Goal: Task Accomplishment & Management: Complete application form

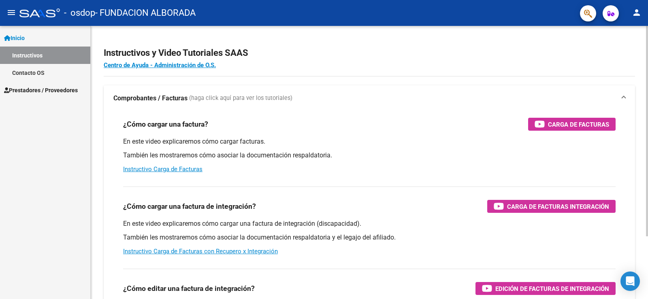
click at [647, 146] on div at bounding box center [647, 131] width 2 height 211
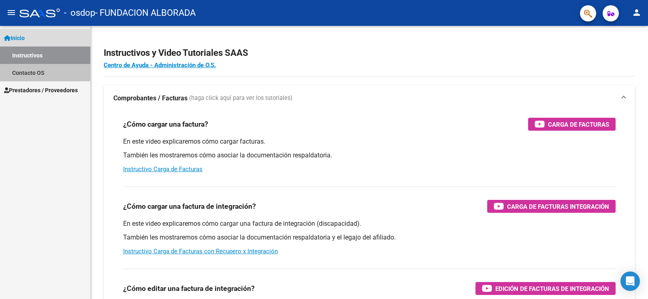
click at [36, 73] on link "Contacto OS" at bounding box center [45, 72] width 90 height 17
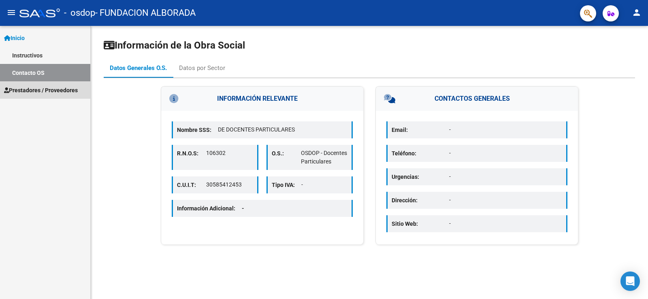
click at [42, 89] on span "Prestadores / Proveedores" at bounding box center [41, 90] width 74 height 9
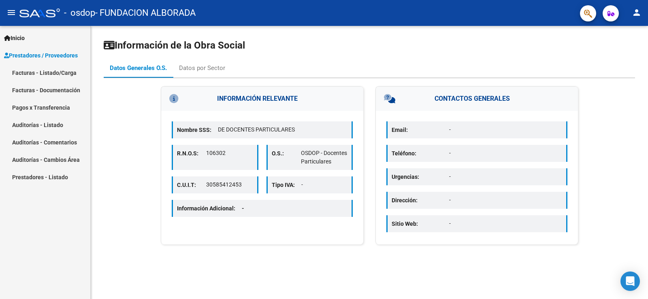
click at [54, 71] on link "Facturas - Listado/Carga" at bounding box center [45, 72] width 90 height 17
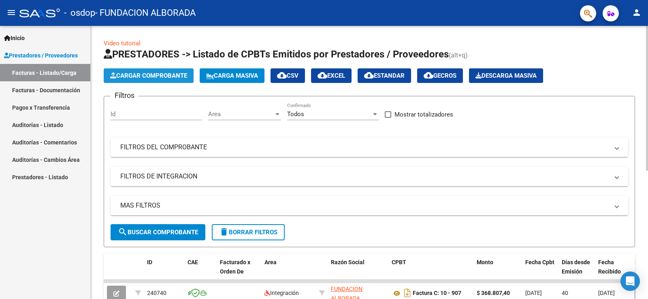
click at [165, 75] on span "Cargar Comprobante" at bounding box center [148, 75] width 77 height 7
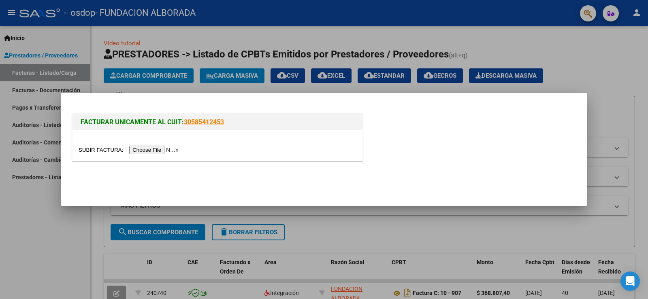
click at [144, 151] on input "file" at bounding box center [130, 150] width 103 height 9
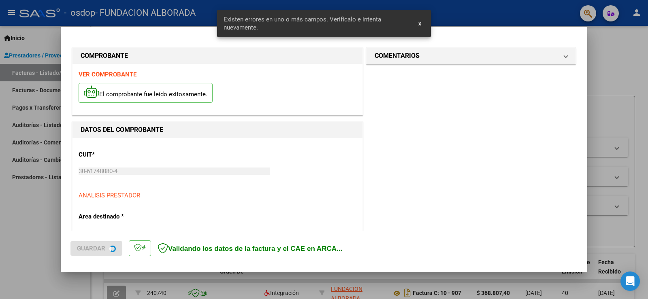
scroll to position [185, 0]
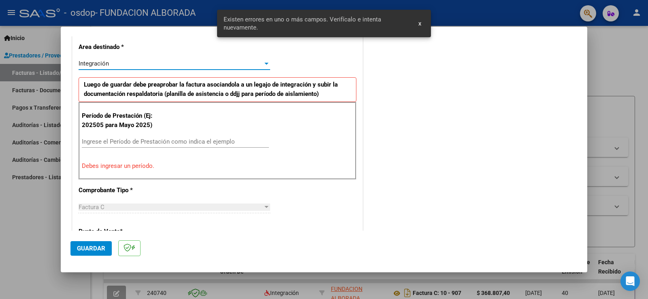
click at [265, 64] on div at bounding box center [267, 64] width 4 height 2
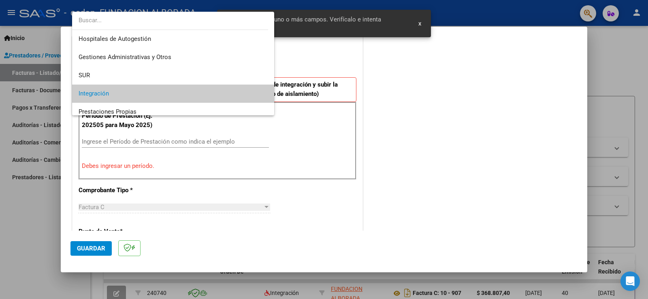
scroll to position [30, 0]
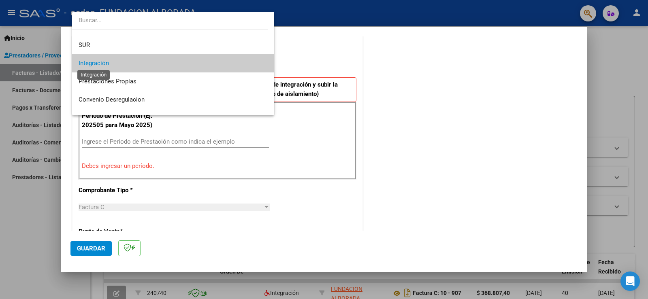
click at [101, 62] on span "Integración" at bounding box center [94, 63] width 30 height 7
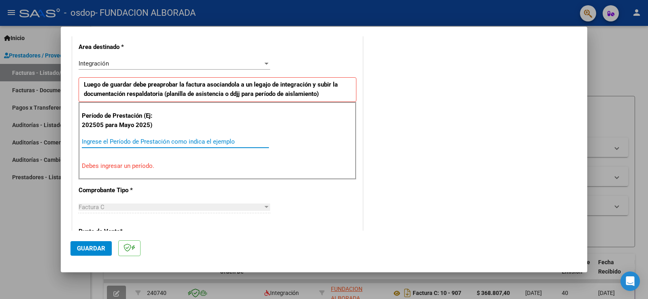
click at [202, 144] on input "Ingrese el Período de Prestación como indica el ejemplo" at bounding box center [175, 141] width 187 height 7
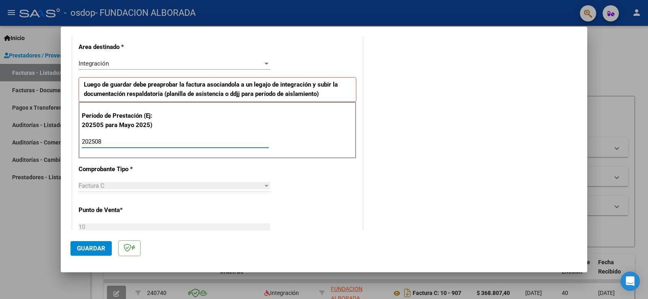
type input "202508"
click at [265, 185] on div at bounding box center [267, 186] width 4 height 2
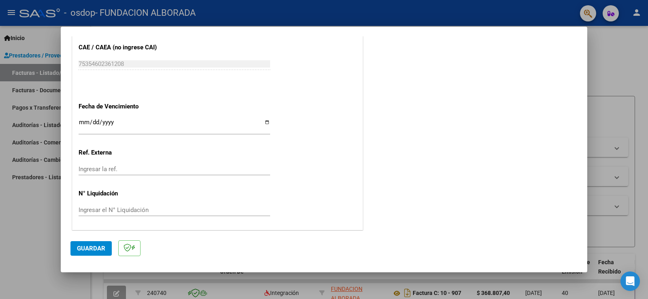
scroll to position [519, 0]
click at [90, 245] on span "Guardar" at bounding box center [91, 248] width 28 height 7
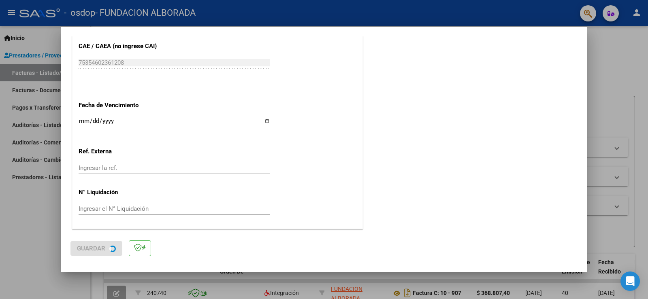
scroll to position [0, 0]
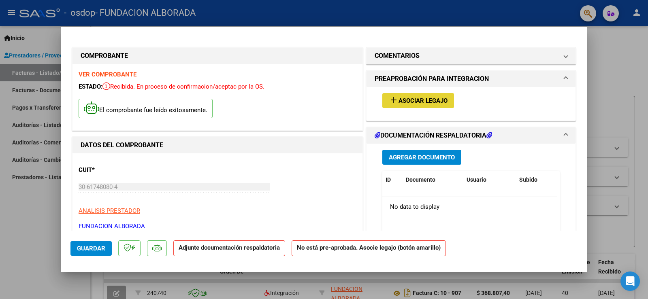
click at [390, 101] on mat-icon "add" at bounding box center [394, 100] width 10 height 10
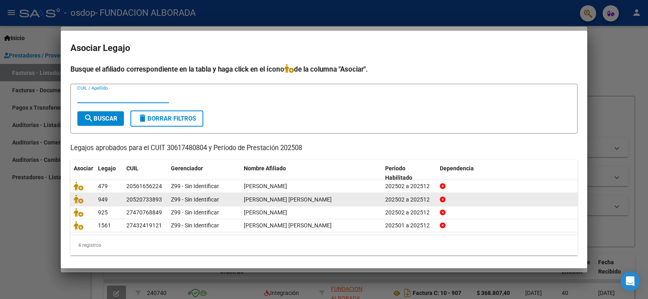
click at [275, 199] on span "[PERSON_NAME] [PERSON_NAME]" at bounding box center [288, 199] width 88 height 6
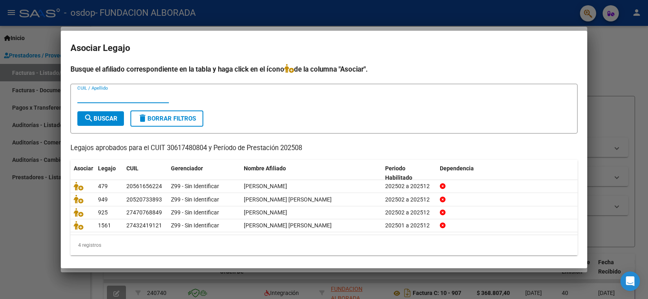
click at [87, 94] on input "CUIL / Apellido" at bounding box center [123, 96] width 92 height 7
click at [136, 94] on input "20520733893" at bounding box center [123, 96] width 92 height 7
click at [136, 97] on input "20520733893/" at bounding box center [123, 96] width 92 height 7
type input "2"
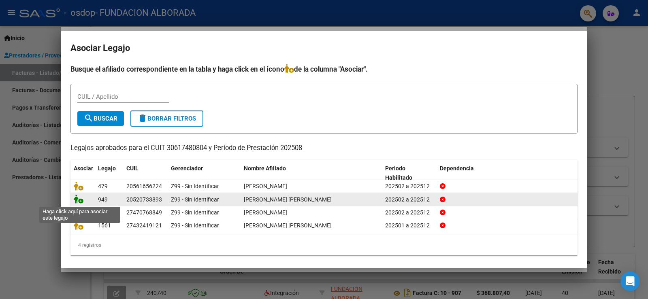
click at [76, 201] on icon at bounding box center [79, 199] width 10 height 9
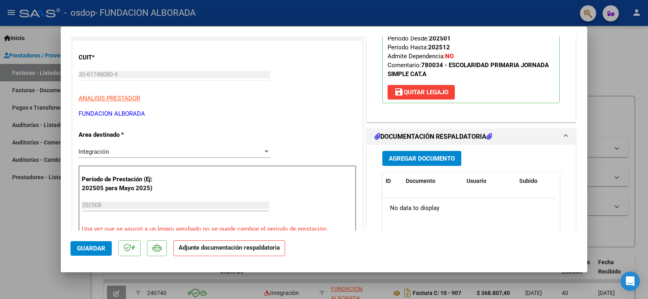
scroll to position [114, 0]
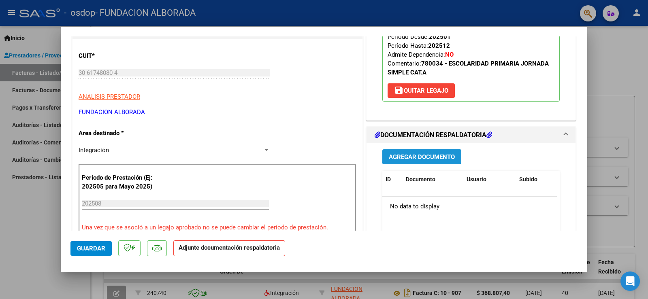
click at [441, 155] on span "Agregar Documento" at bounding box center [422, 157] width 66 height 7
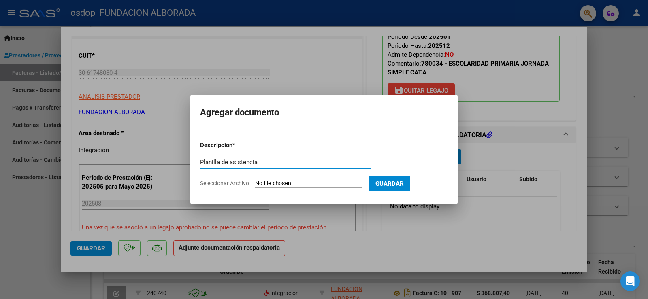
type input "Planilla de asistencia"
click at [226, 185] on span "Seleccionar Archivo" at bounding box center [224, 183] width 49 height 6
click at [255, 185] on input "Seleccionar Archivo" at bounding box center [308, 184] width 107 height 8
type input "C:\fakepath\[PERSON_NAME] - Asistencia 08-2025 .pdf"
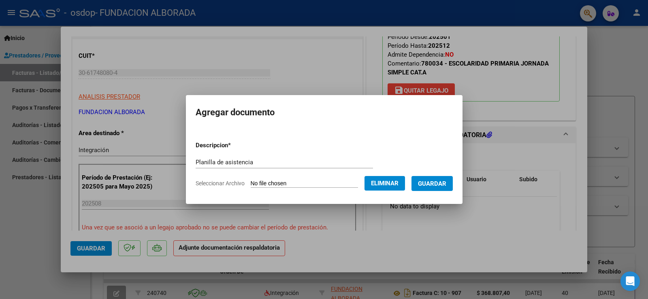
click at [437, 183] on span "Guardar" at bounding box center [432, 183] width 28 height 7
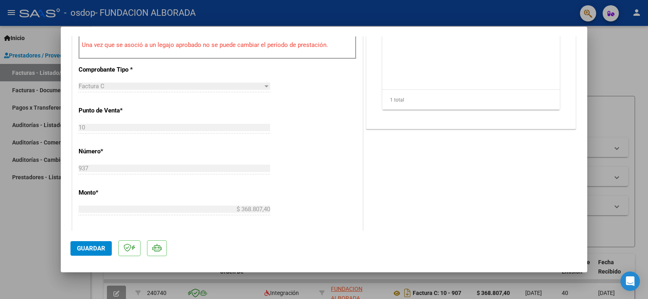
scroll to position [335, 0]
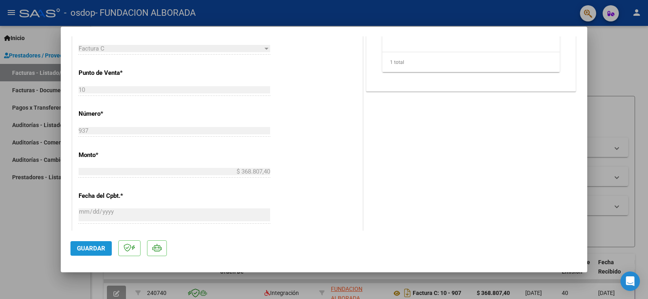
click at [95, 247] on span "Guardar" at bounding box center [91, 248] width 28 height 7
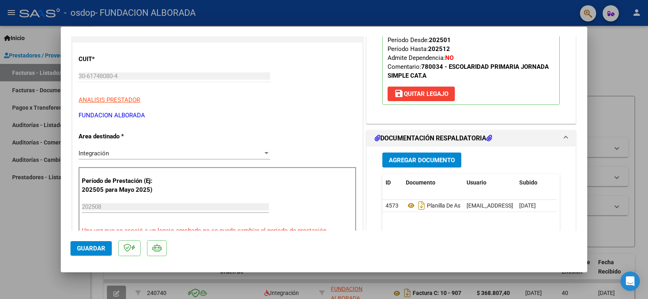
scroll to position [119, 0]
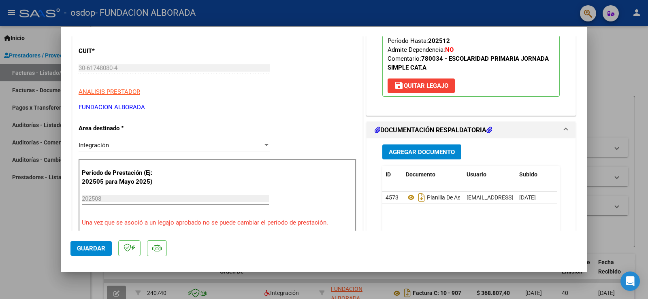
click at [98, 250] on span "Guardar" at bounding box center [91, 248] width 28 height 7
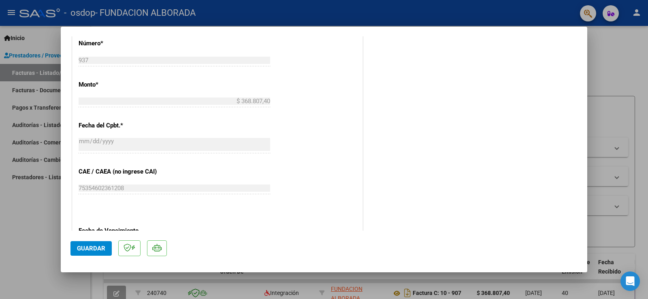
scroll to position [531, 0]
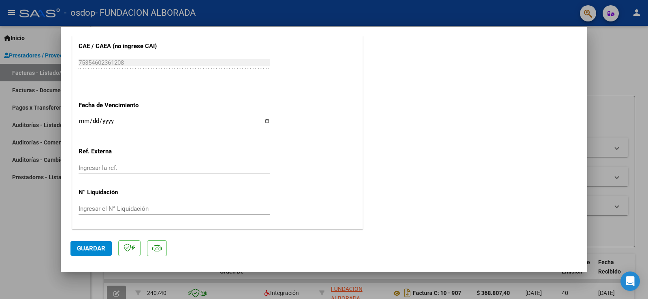
click at [90, 248] on span "Guardar" at bounding box center [91, 248] width 28 height 7
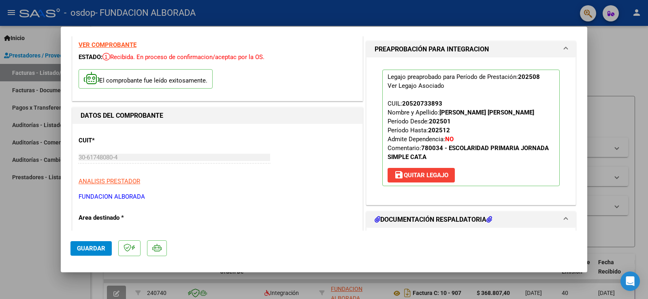
scroll to position [0, 0]
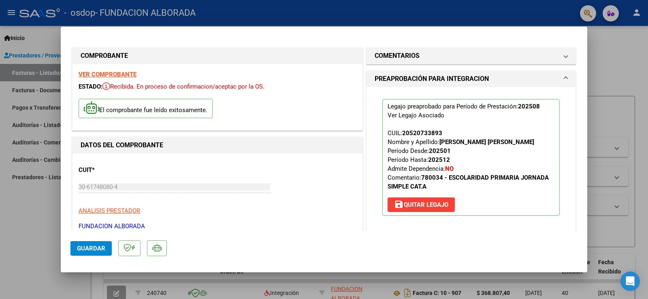
click at [503, 15] on div at bounding box center [324, 149] width 648 height 299
type input "$ 0,00"
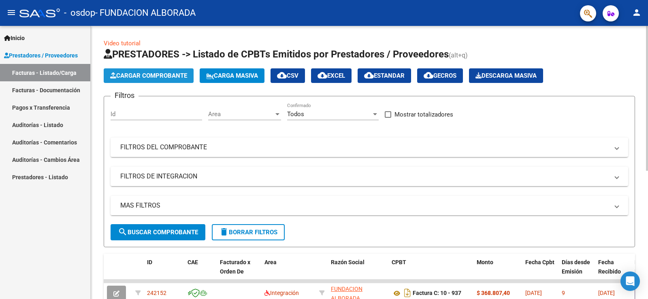
click at [155, 74] on span "Cargar Comprobante" at bounding box center [148, 75] width 77 height 7
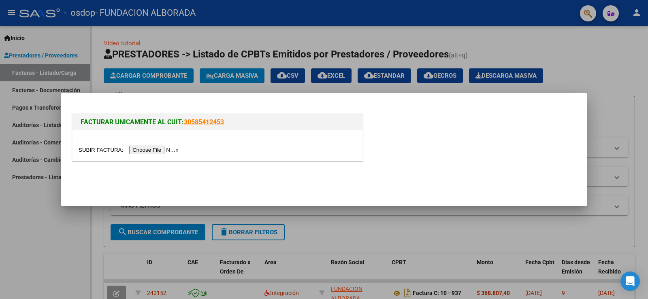
click at [113, 152] on input "file" at bounding box center [130, 150] width 103 height 9
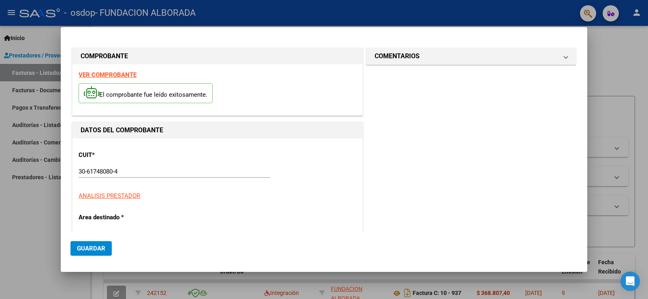
scroll to position [185, 0]
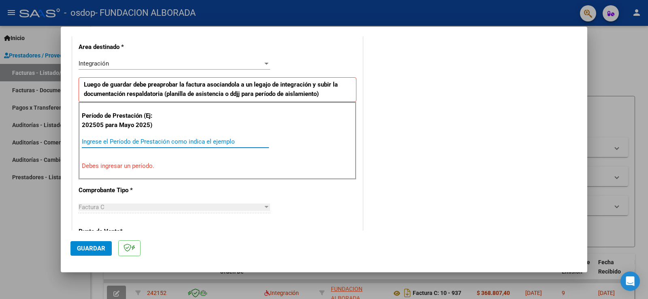
click at [113, 140] on input "Ingrese el Período de Prestación como indica el ejemplo" at bounding box center [175, 141] width 187 height 7
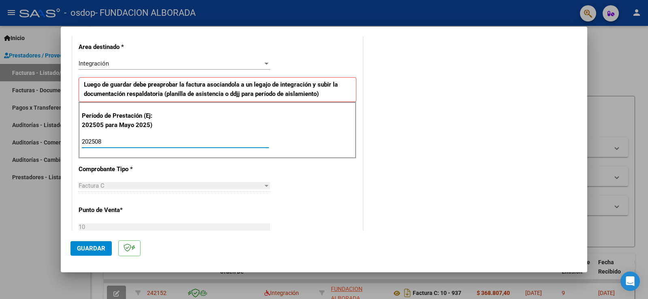
type input "202508"
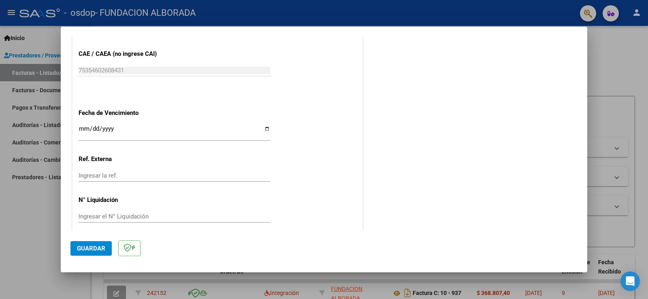
scroll to position [519, 0]
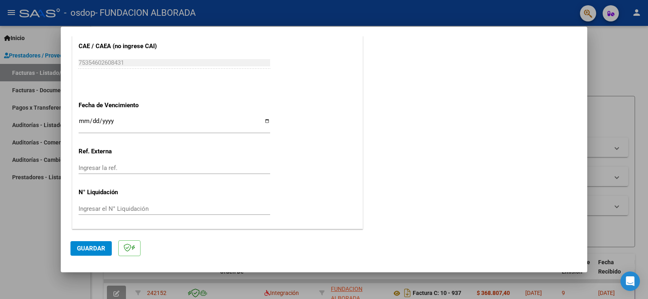
click at [88, 246] on span "Guardar" at bounding box center [91, 248] width 28 height 7
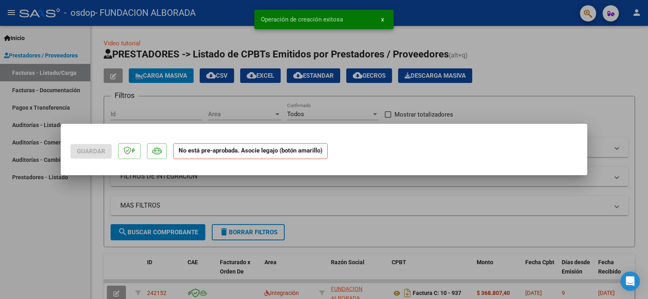
scroll to position [0, 0]
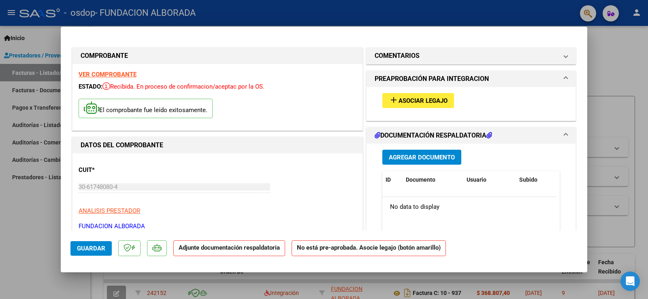
click at [415, 101] on span "Asociar Legajo" at bounding box center [423, 100] width 49 height 7
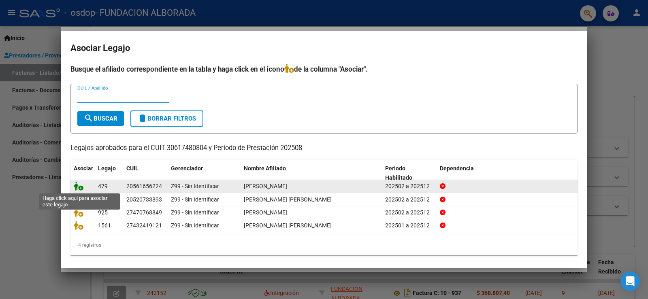
click at [78, 188] on icon at bounding box center [79, 186] width 10 height 9
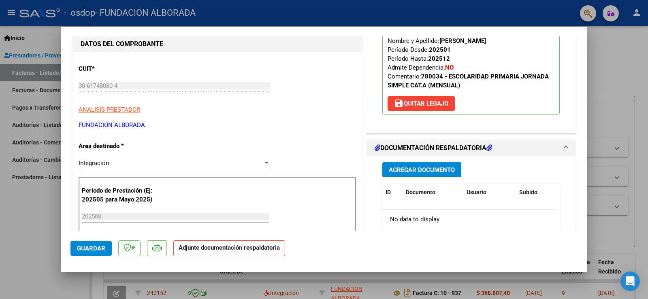
scroll to position [103, 0]
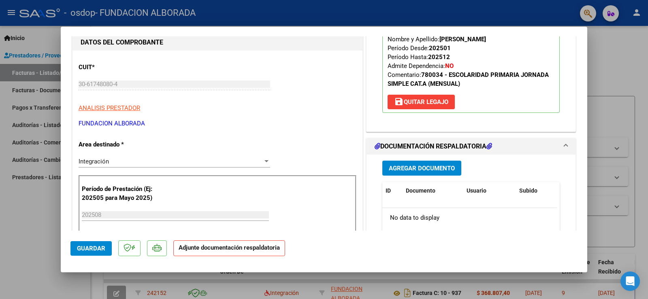
click at [564, 144] on span at bounding box center [565, 147] width 3 height 10
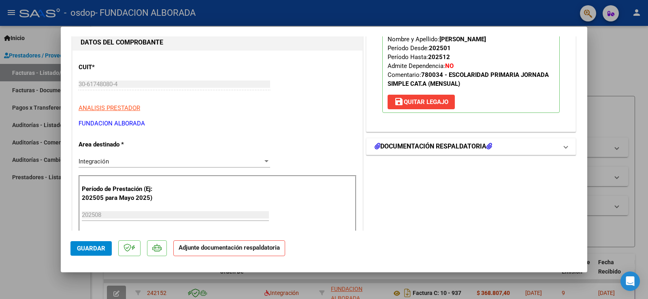
click at [458, 147] on h1 "DOCUMENTACIÓN RESPALDATORIA" at bounding box center [433, 147] width 117 height 10
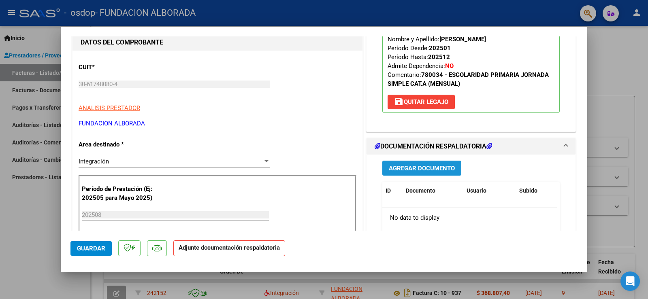
click at [429, 169] on span "Agregar Documento" at bounding box center [422, 168] width 66 height 7
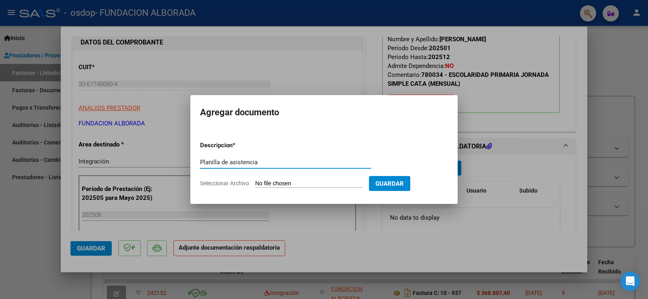
type input "Planilla de asistencia"
click at [397, 182] on span "Guardar" at bounding box center [390, 183] width 28 height 7
click at [404, 184] on span "Guardar" at bounding box center [390, 183] width 28 height 7
click at [237, 185] on span "Seleccionar Archivo" at bounding box center [224, 183] width 49 height 6
click at [255, 185] on input "Seleccionar Archivo" at bounding box center [308, 184] width 107 height 8
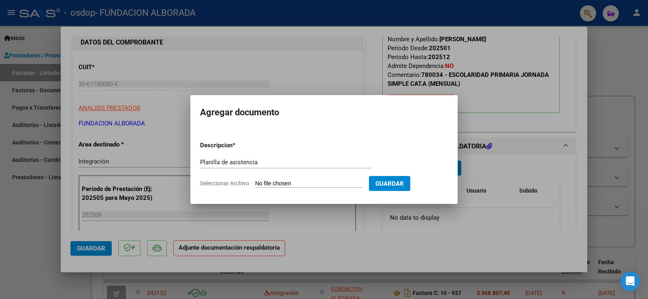
type input "C:\fakepath\[PERSON_NAME] - Asistencia 08-2025 .pdf"
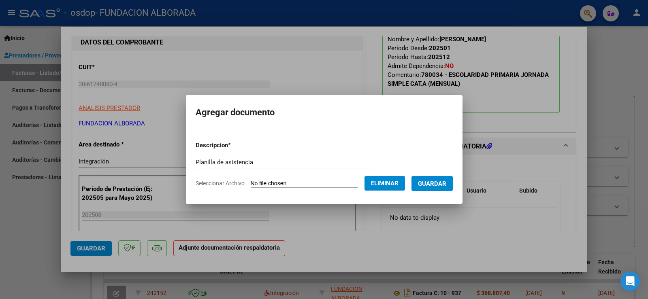
click at [438, 182] on span "Guardar" at bounding box center [432, 183] width 28 height 7
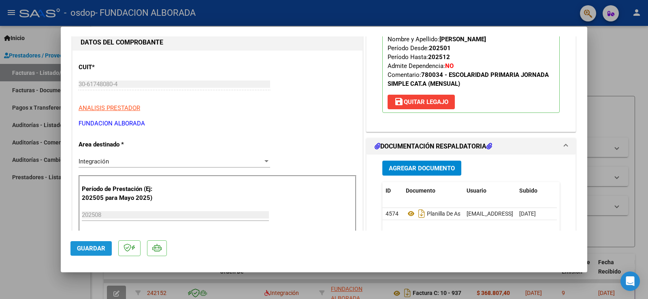
click at [94, 248] on span "Guardar" at bounding box center [91, 248] width 28 height 7
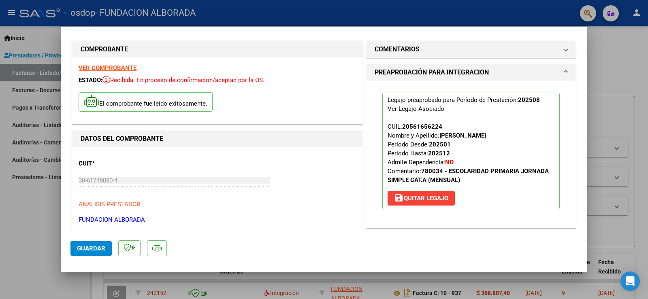
scroll to position [0, 0]
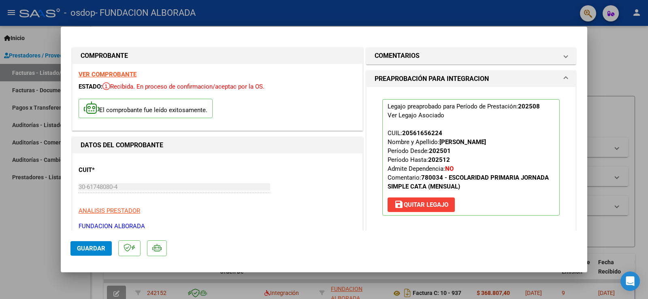
drag, startPoint x: 587, startPoint y: 56, endPoint x: 591, endPoint y: 97, distance: 41.5
click at [591, 97] on div at bounding box center [324, 149] width 648 height 299
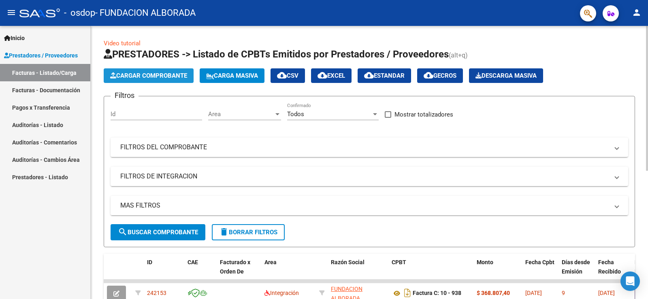
click at [134, 77] on span "Cargar Comprobante" at bounding box center [148, 75] width 77 height 7
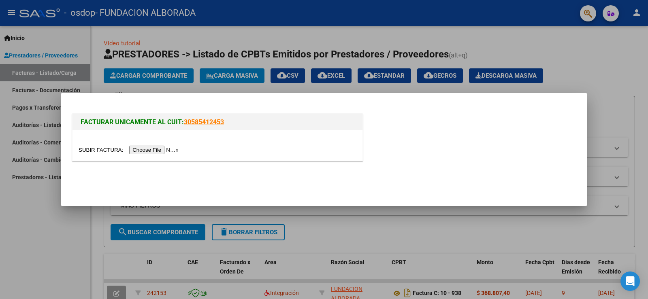
click at [137, 151] on input "file" at bounding box center [130, 150] width 103 height 9
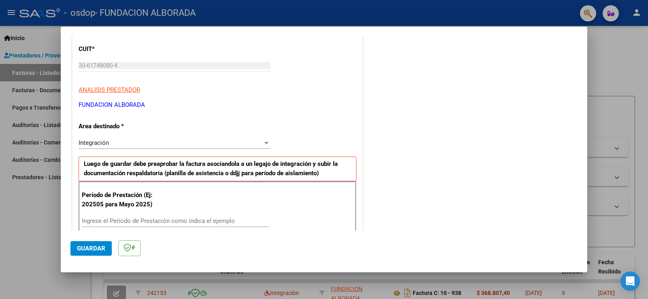
scroll to position [131, 0]
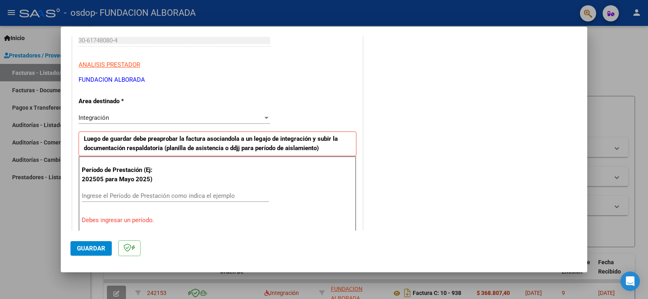
click at [266, 117] on div at bounding box center [267, 118] width 4 height 2
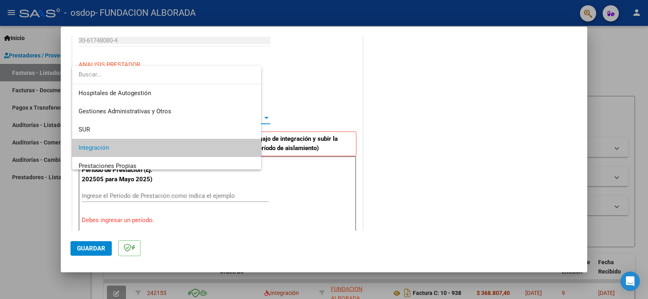
scroll to position [30, 0]
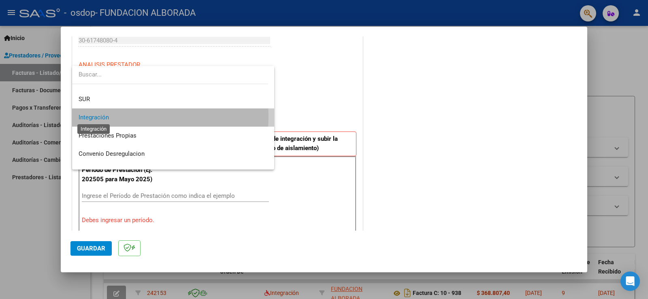
click at [104, 117] on span "Integración" at bounding box center [94, 117] width 30 height 7
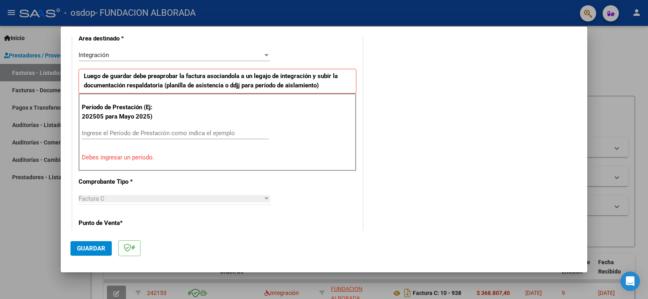
scroll to position [195, 0]
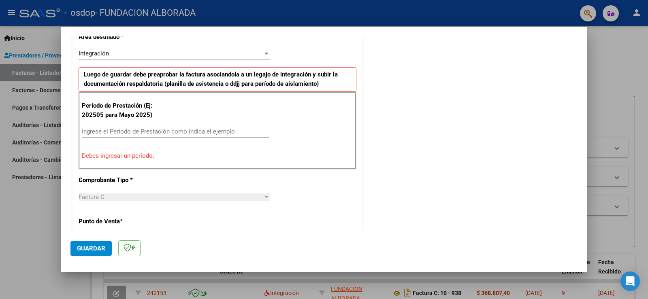
click at [118, 129] on input "Ingrese el Período de Prestación como indica el ejemplo" at bounding box center [175, 131] width 187 height 7
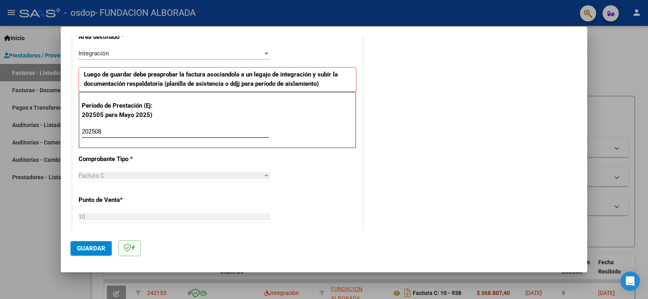
type input "202508"
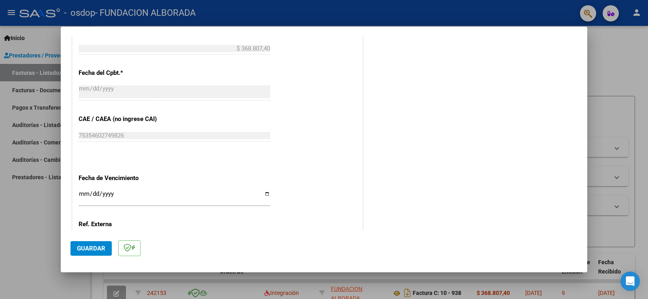
scroll to position [519, 0]
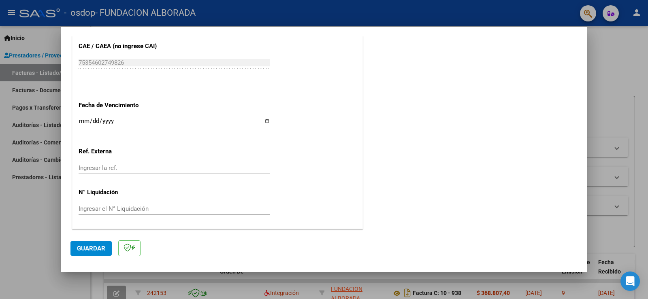
click at [87, 246] on span "Guardar" at bounding box center [91, 248] width 28 height 7
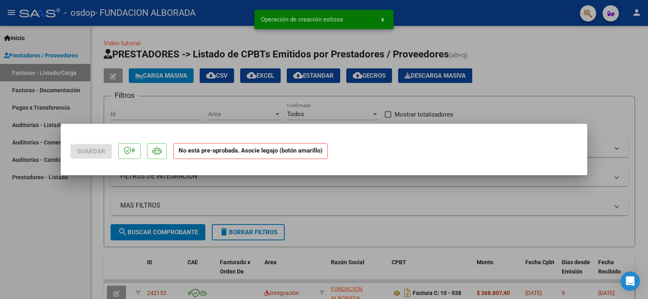
scroll to position [0, 0]
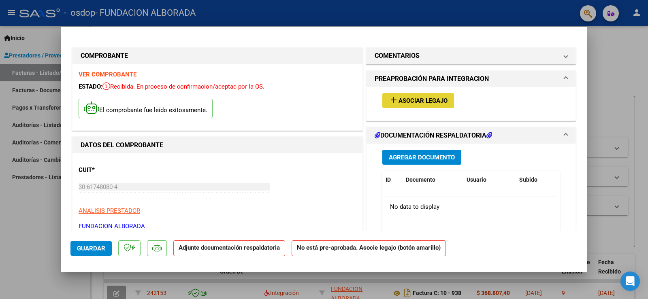
click at [432, 100] on span "Asociar Legajo" at bounding box center [423, 100] width 49 height 7
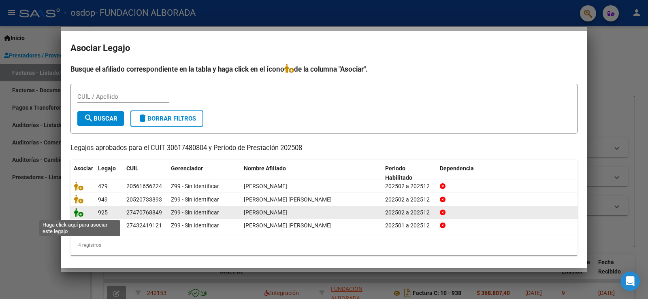
click at [78, 216] on icon at bounding box center [79, 212] width 10 height 9
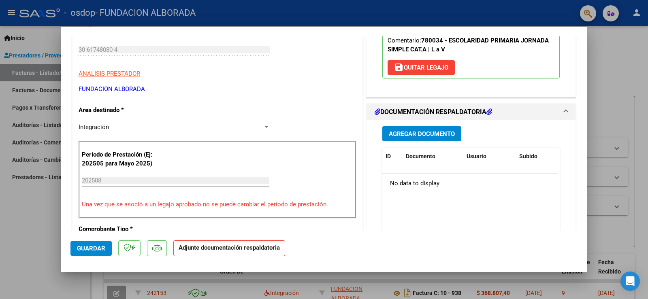
scroll to position [134, 0]
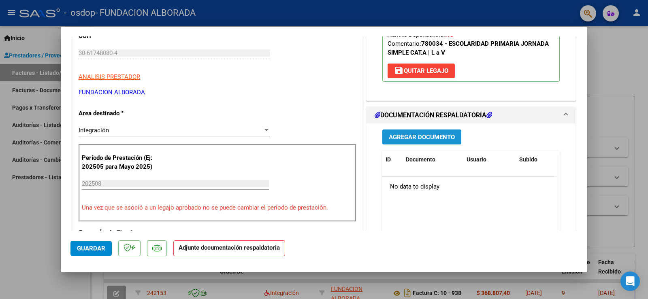
click at [429, 134] on span "Agregar Documento" at bounding box center [422, 137] width 66 height 7
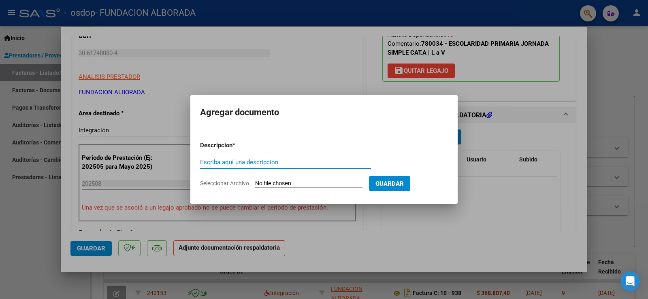
click at [245, 163] on input "Escriba aquí una descripcion" at bounding box center [285, 162] width 171 height 7
type input "Planilla de asistencia"
click at [403, 185] on span "Guardar" at bounding box center [390, 183] width 28 height 7
click at [228, 182] on span "Seleccionar Archivo" at bounding box center [224, 183] width 49 height 6
click at [255, 182] on input "Seleccionar Archivo" at bounding box center [308, 184] width 107 height 8
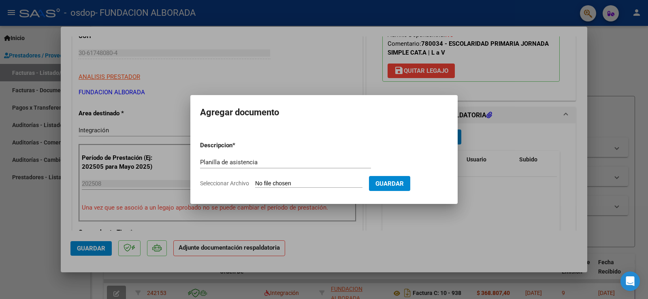
type input "C:\fakepath\[PERSON_NAME] - Asistencia 08-2025 .pdf"
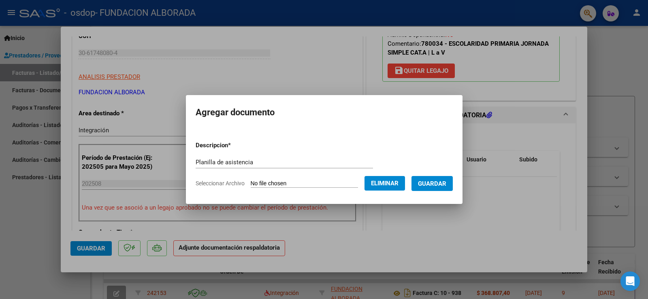
click at [441, 184] on span "Guardar" at bounding box center [432, 183] width 28 height 7
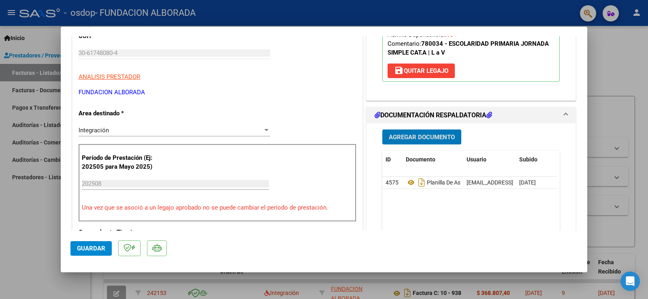
click at [91, 249] on span "Guardar" at bounding box center [91, 248] width 28 height 7
